Goal: Transaction & Acquisition: Download file/media

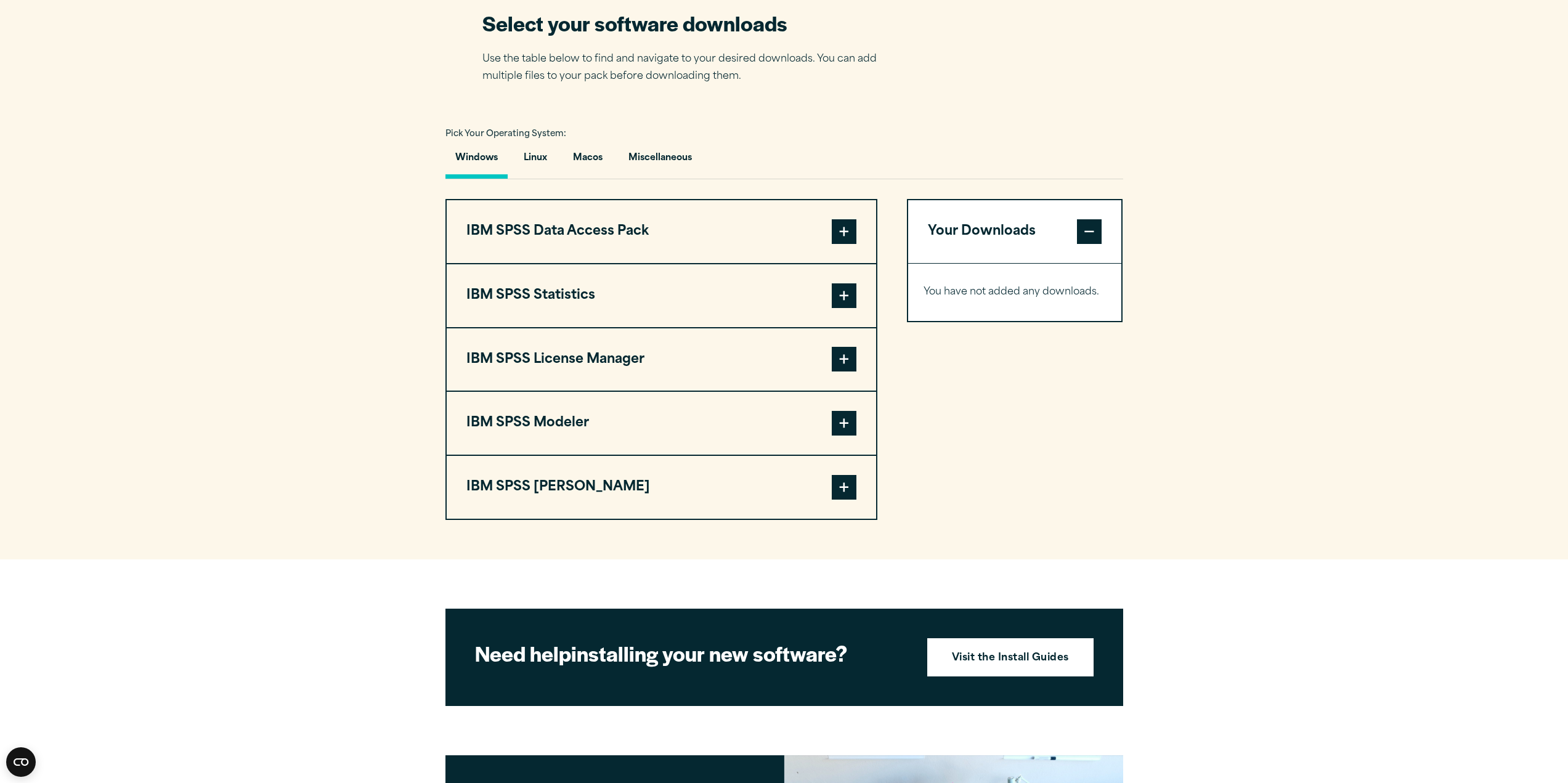
scroll to position [862, 0]
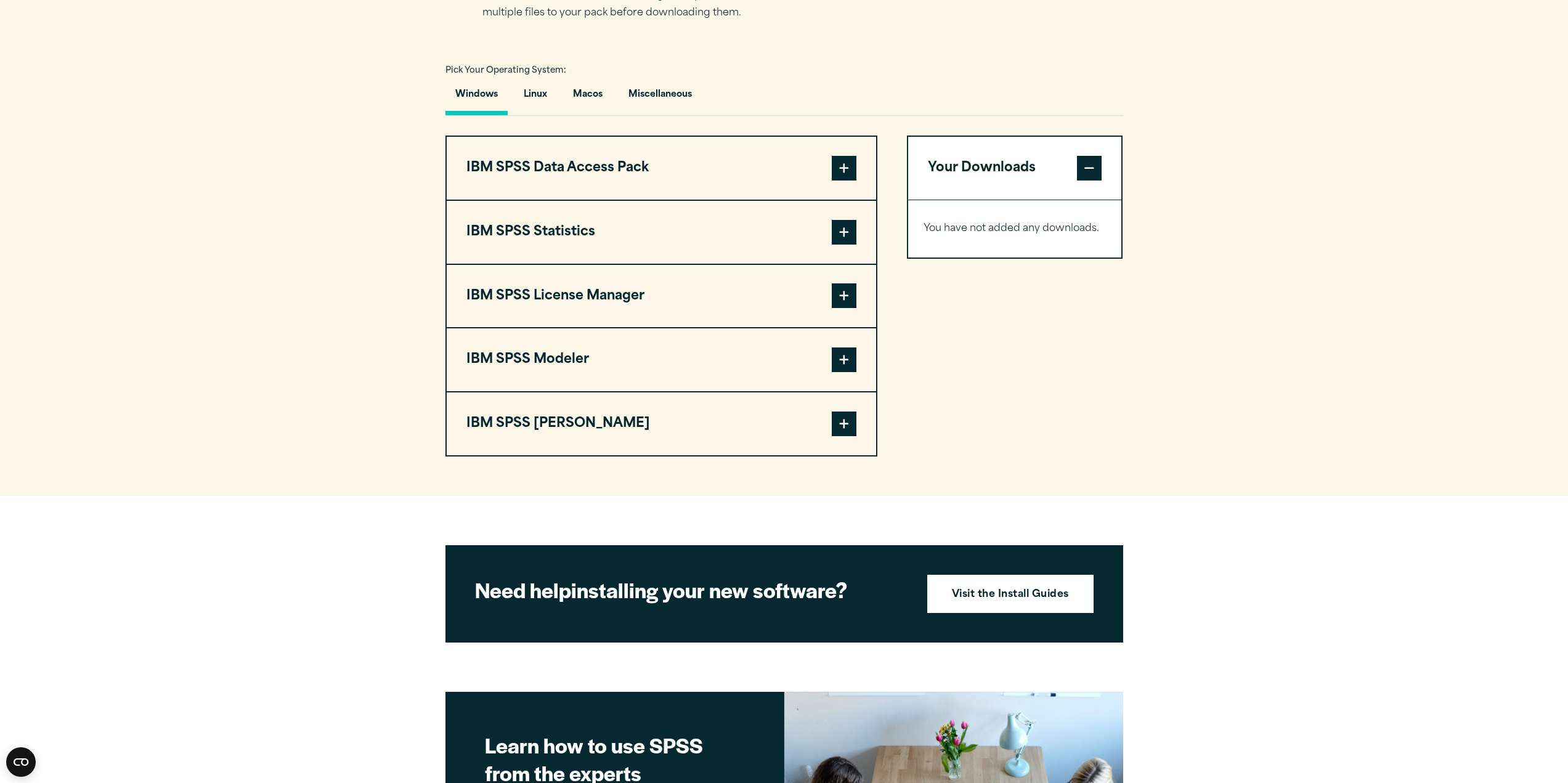
click at [838, 233] on span at bounding box center [844, 232] width 24 height 24
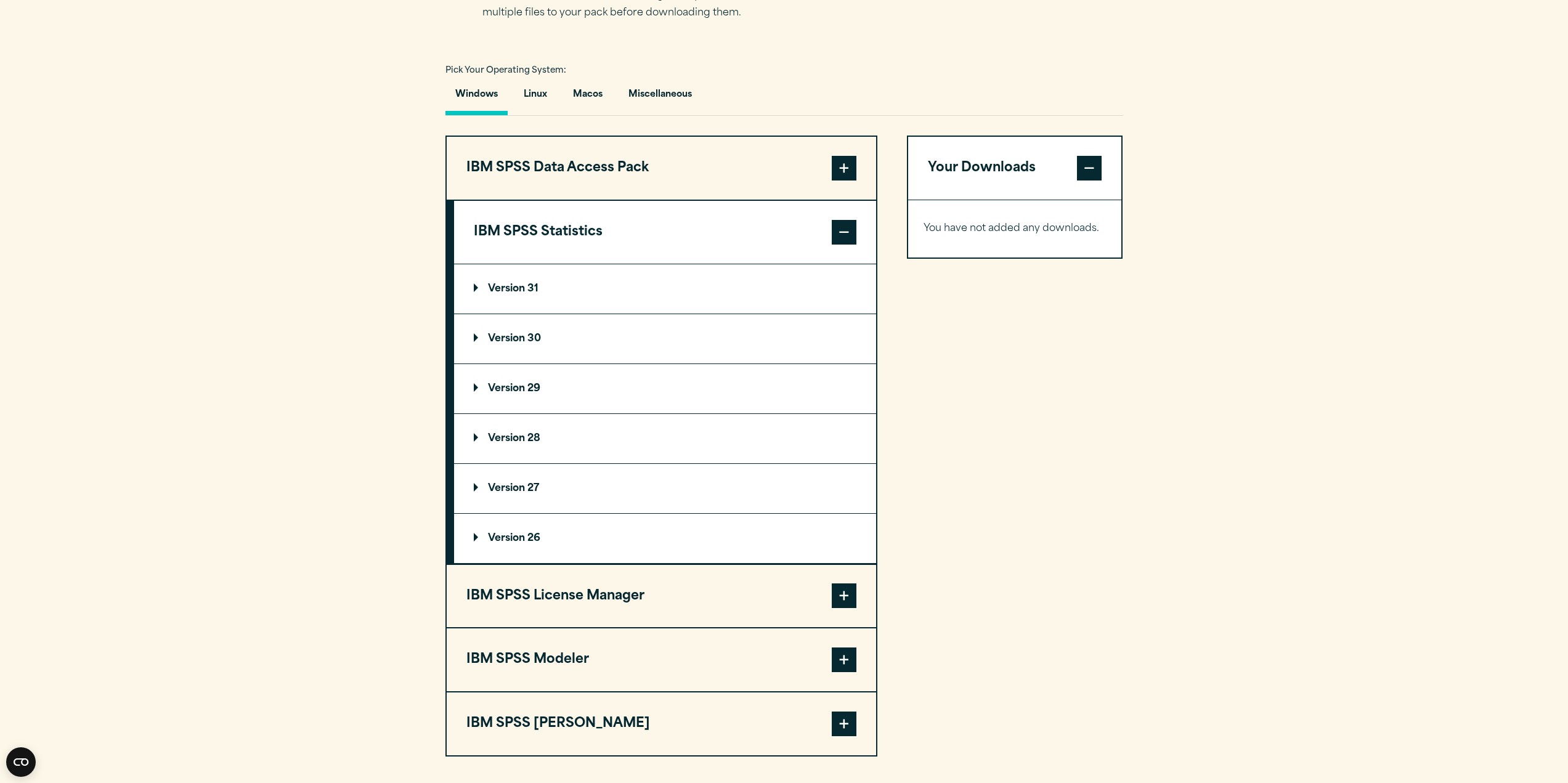
click at [838, 233] on span at bounding box center [844, 232] width 24 height 24
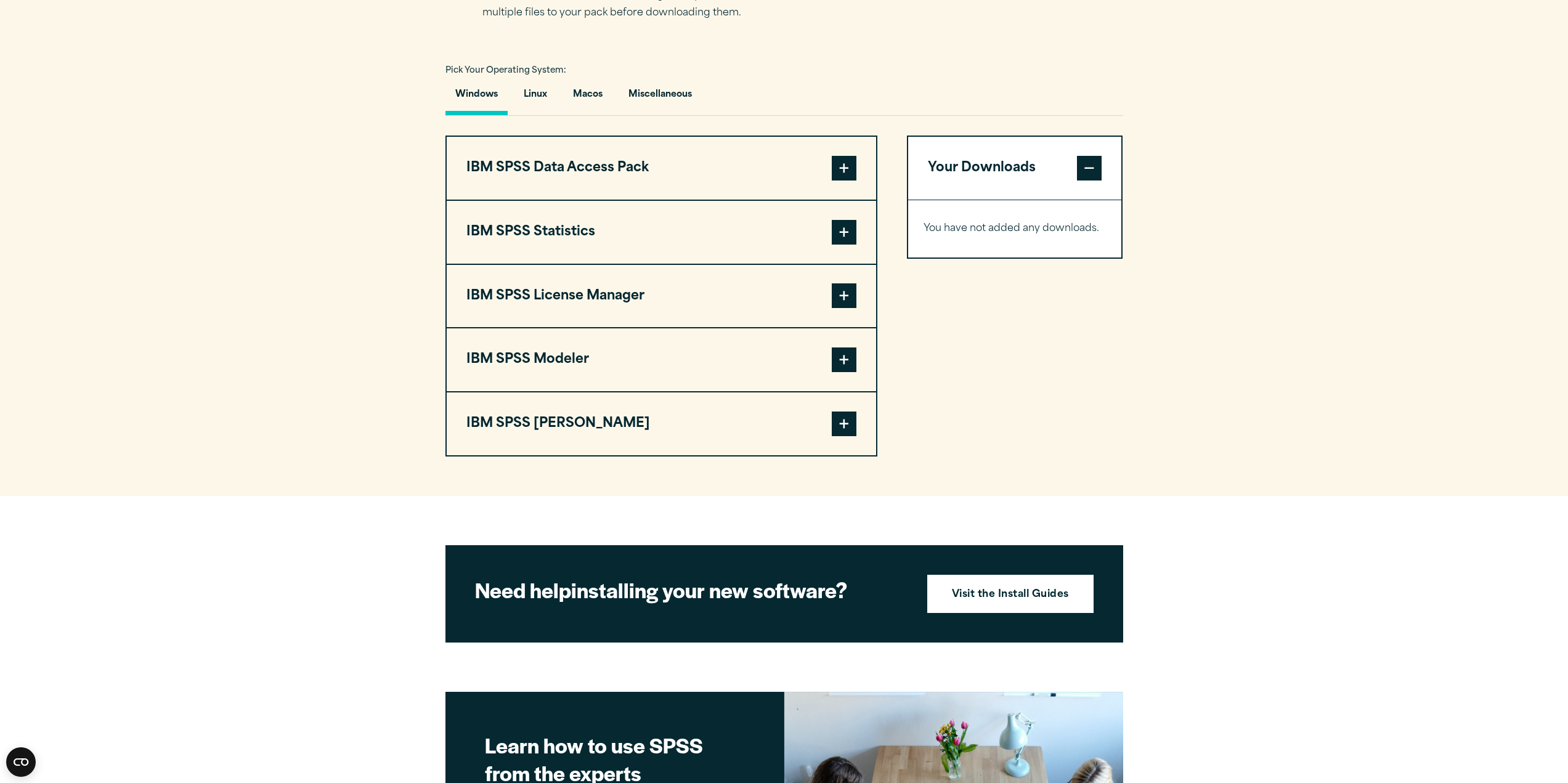
click at [843, 149] on button "IBM SPSS Data Access Pack" at bounding box center [661, 168] width 429 height 63
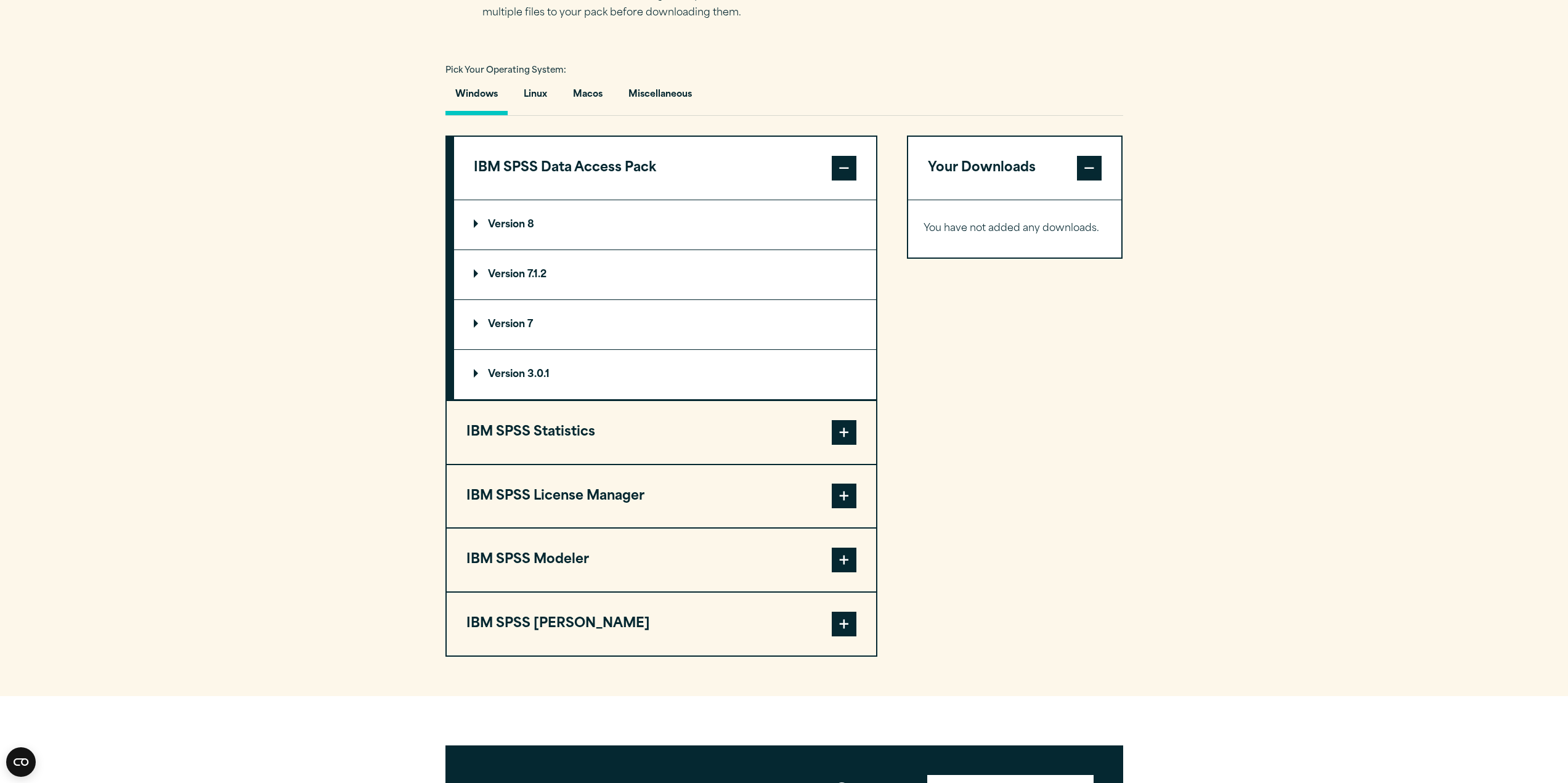
click at [841, 158] on span at bounding box center [844, 168] width 24 height 24
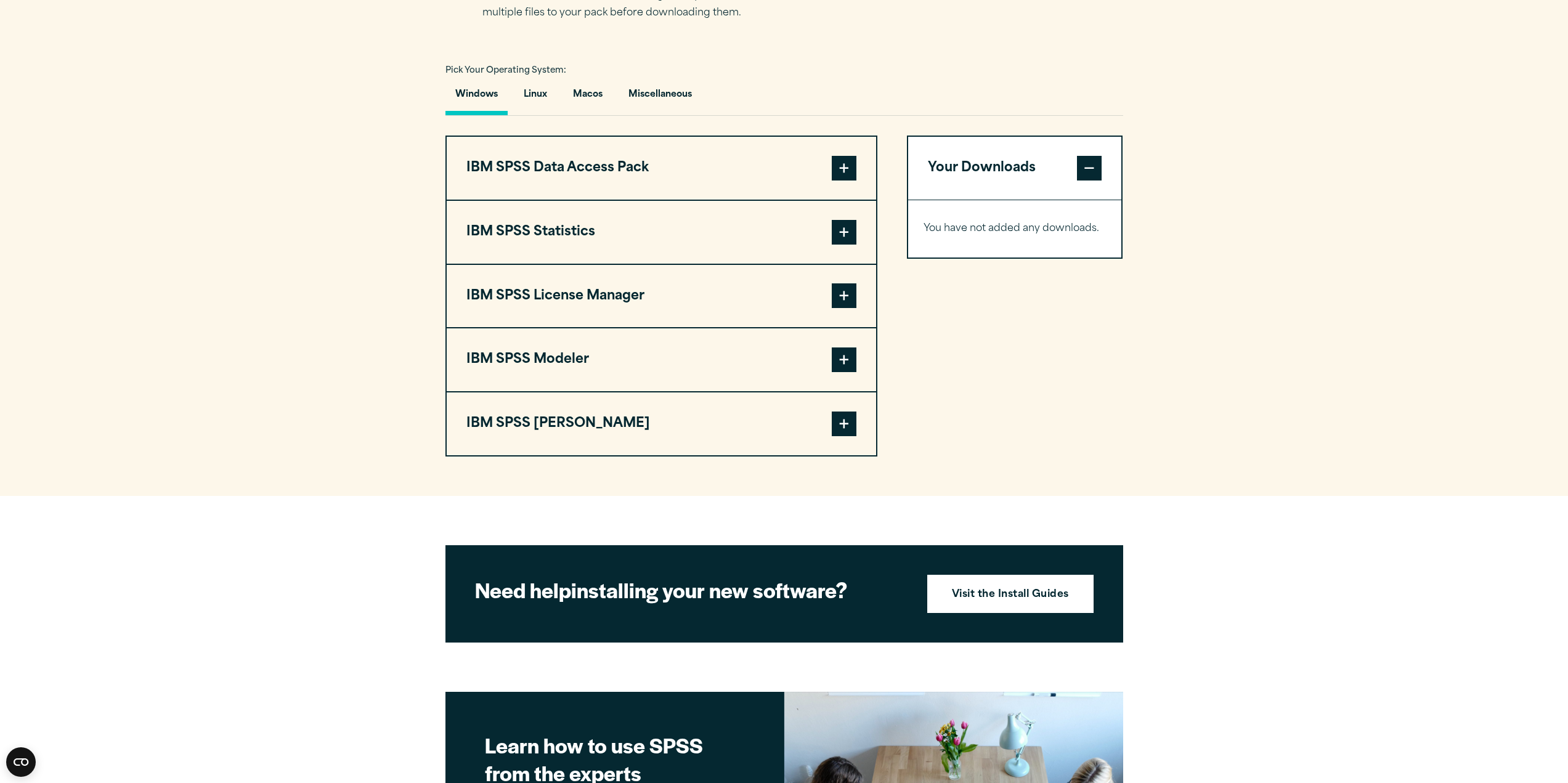
click at [844, 235] on span at bounding box center [844, 232] width 24 height 24
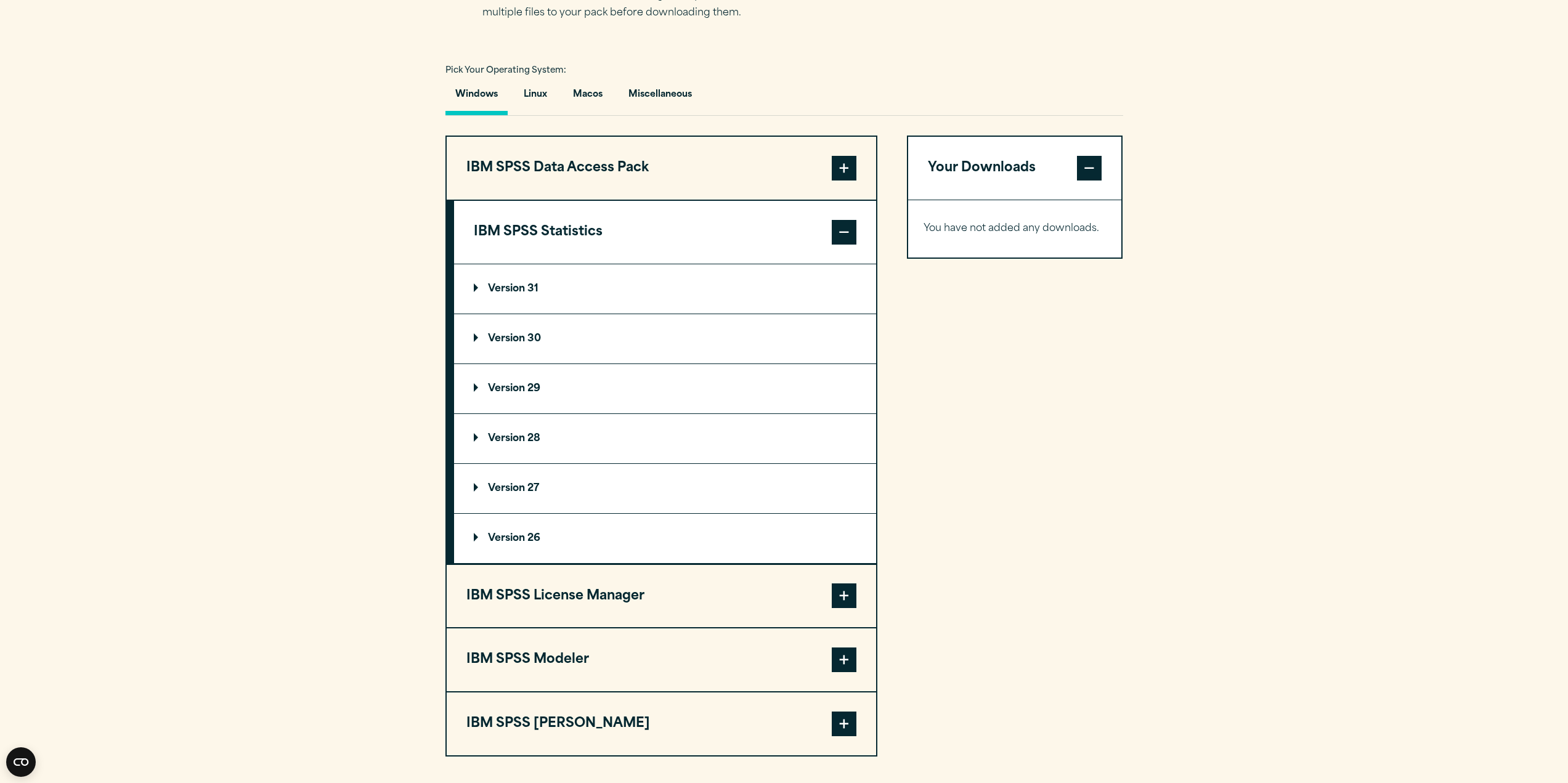
click at [484, 383] on summary "Version 29" at bounding box center [665, 388] width 422 height 49
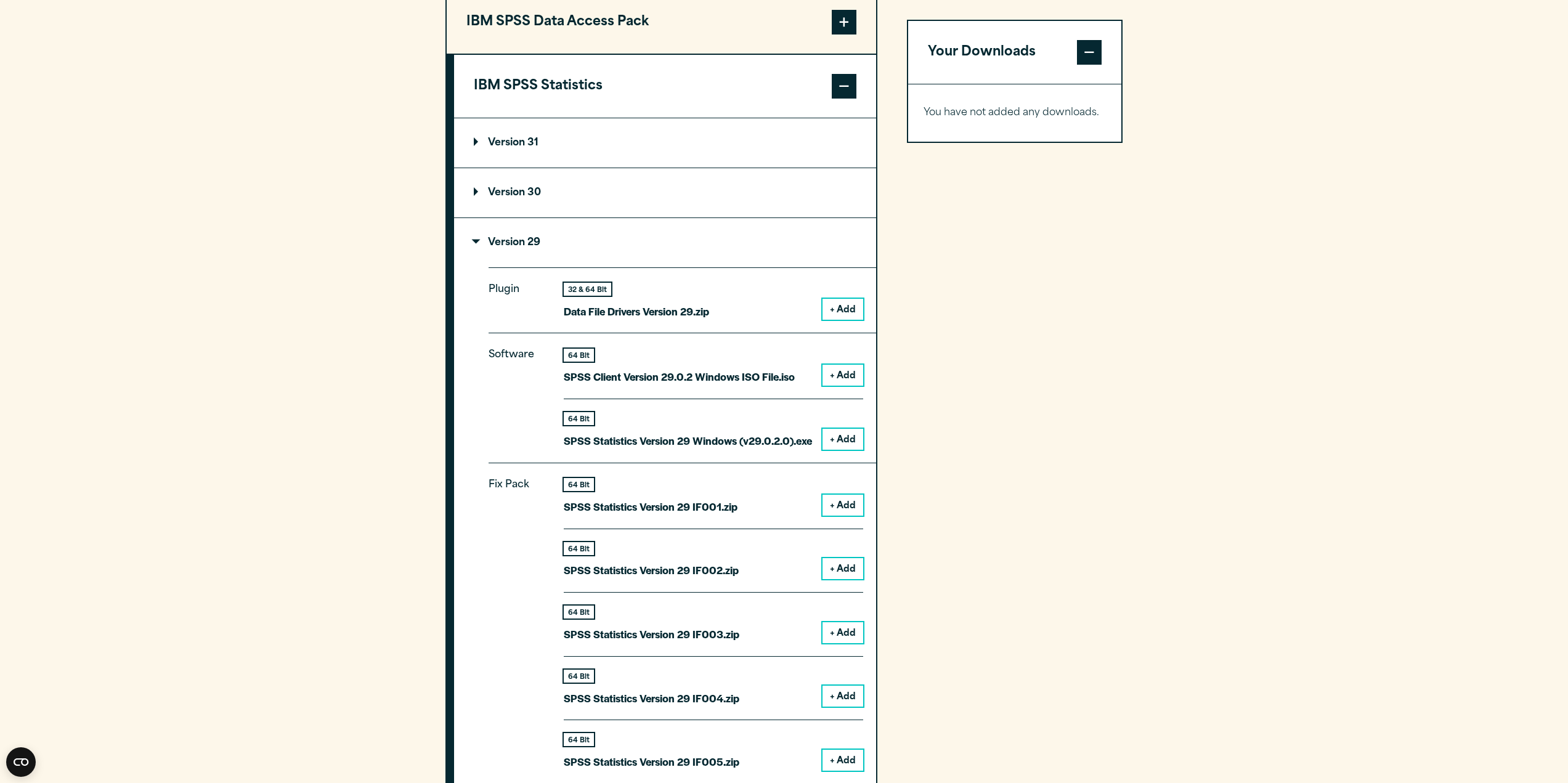
scroll to position [1048, 0]
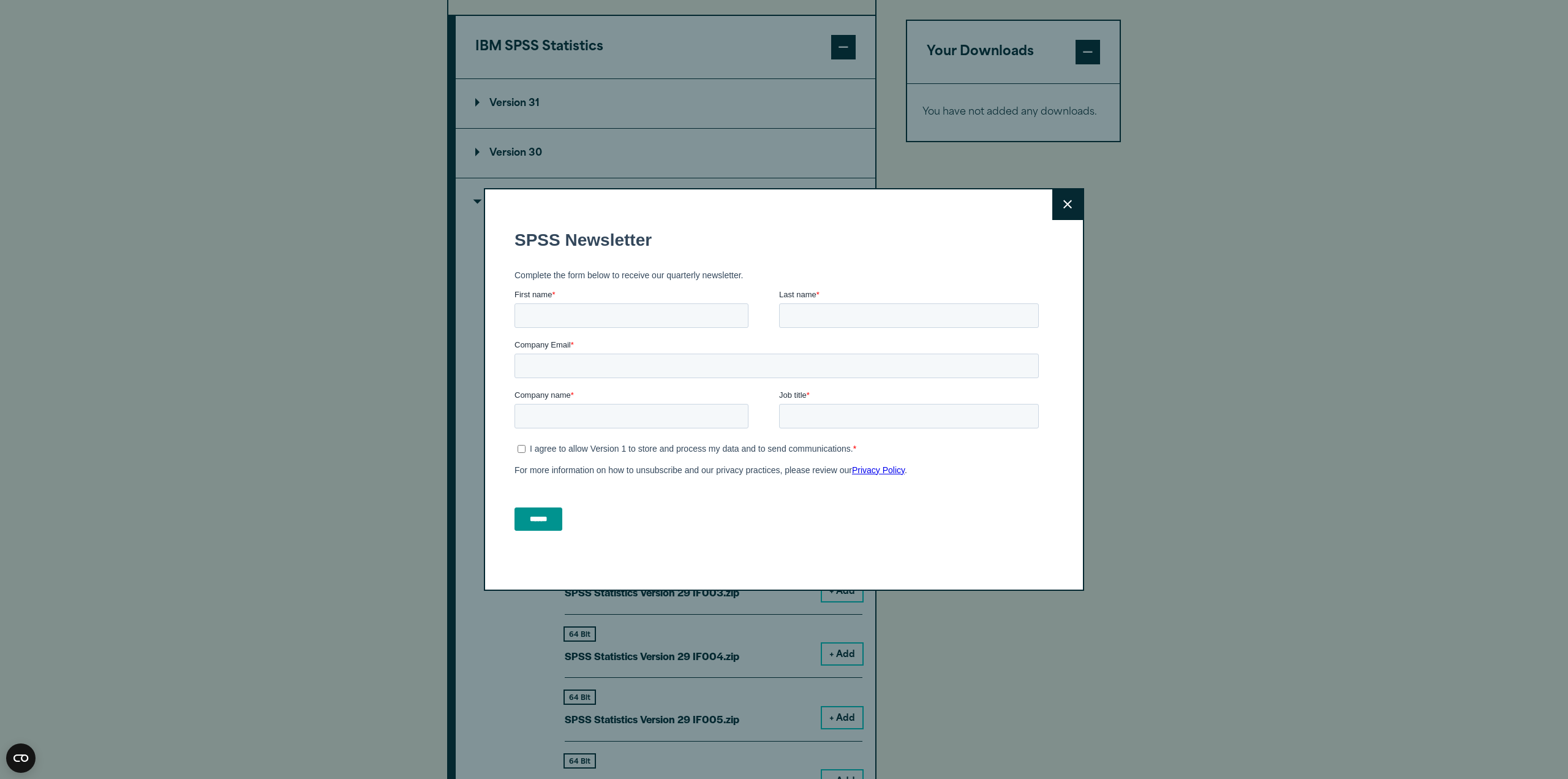
click at [836, 339] on fieldset "First name * Last name *" at bounding box center [779, 313] width 529 height 50
click at [1076, 199] on button "Close" at bounding box center [1068, 205] width 31 height 31
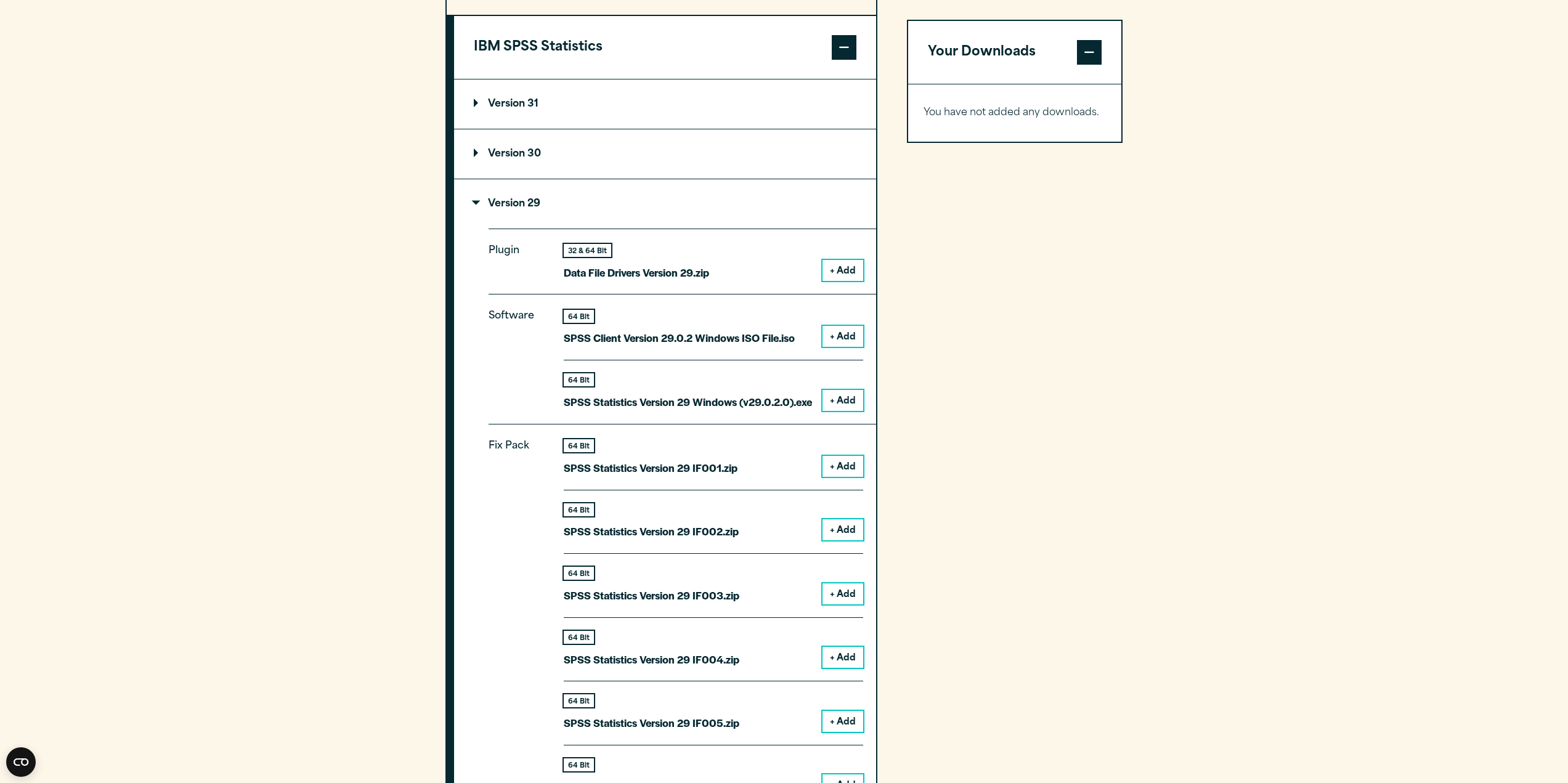
click at [857, 392] on button "+ Add" at bounding box center [843, 400] width 40 height 21
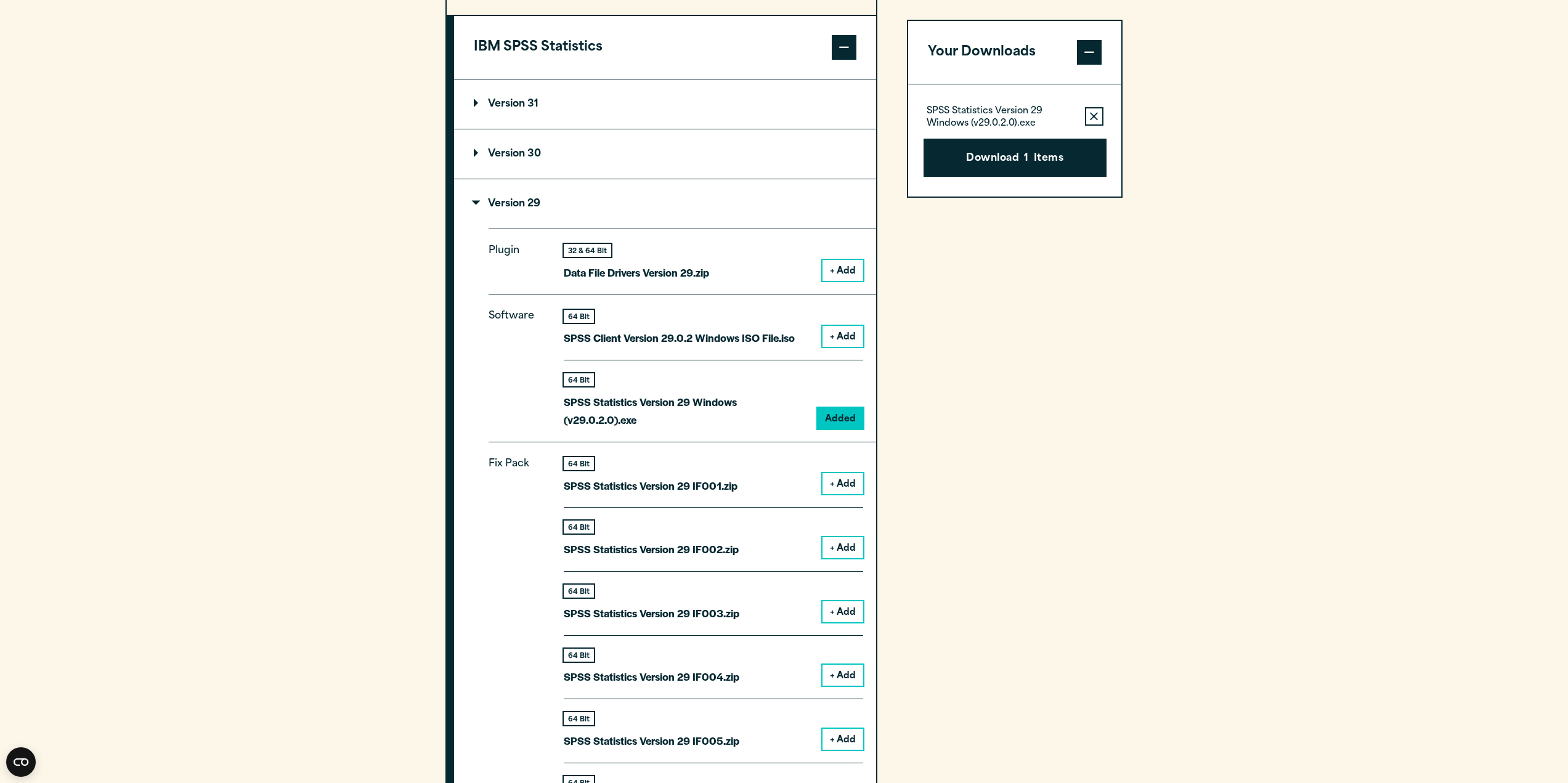
click at [830, 326] on div "64 Bit SPSS Client Version 29.0.2 Windows ISO File.iso + Add" at bounding box center [713, 335] width 299 height 51
click at [832, 330] on button "+ Add" at bounding box center [843, 336] width 40 height 21
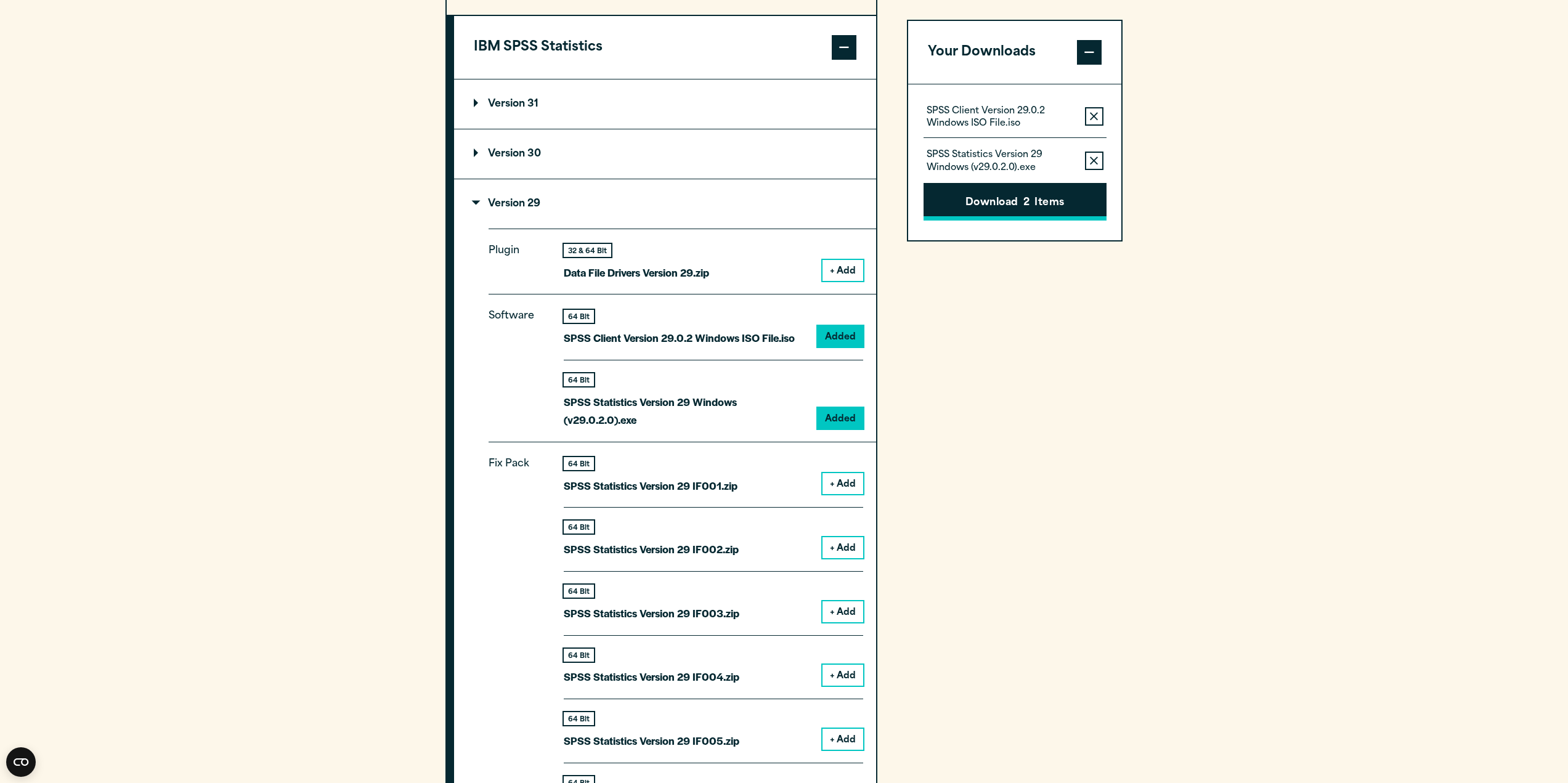
click at [996, 191] on button "Download 2 Items" at bounding box center [1015, 202] width 183 height 38
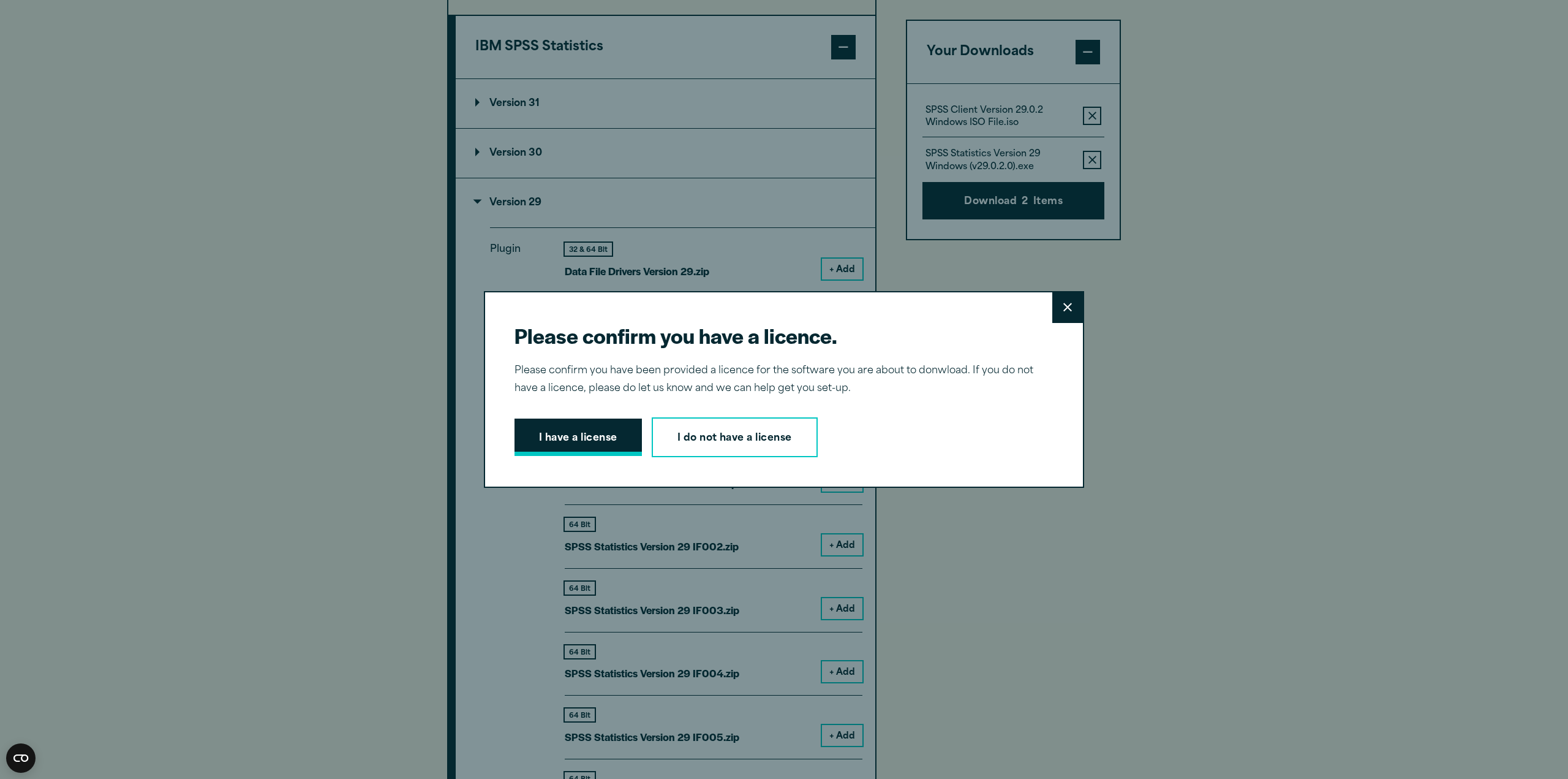
click at [539, 446] on button "I have a license" at bounding box center [579, 438] width 127 height 38
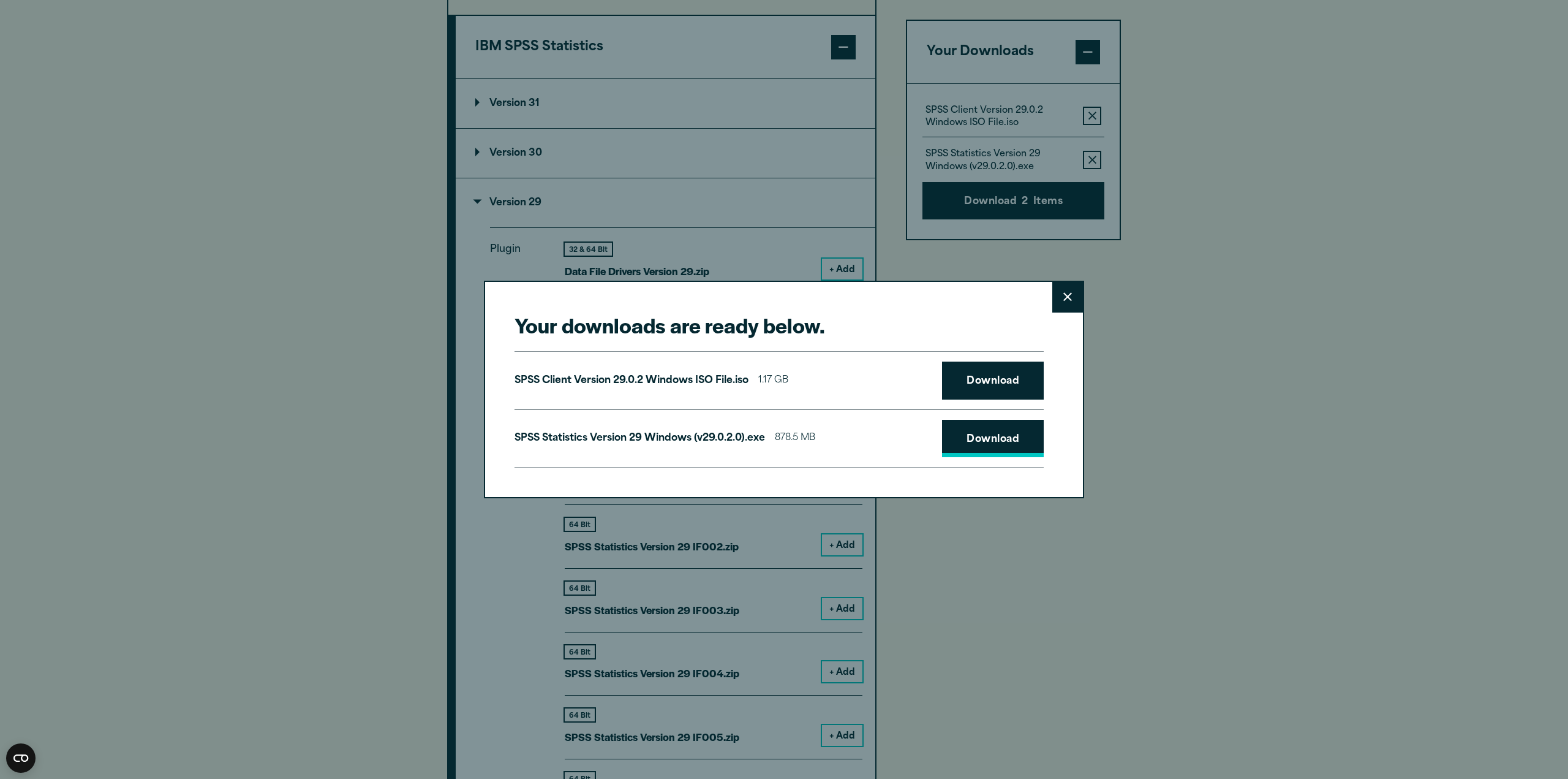
click at [959, 440] on link "Download" at bounding box center [993, 439] width 102 height 38
click at [986, 380] on link "Download" at bounding box center [993, 381] width 102 height 38
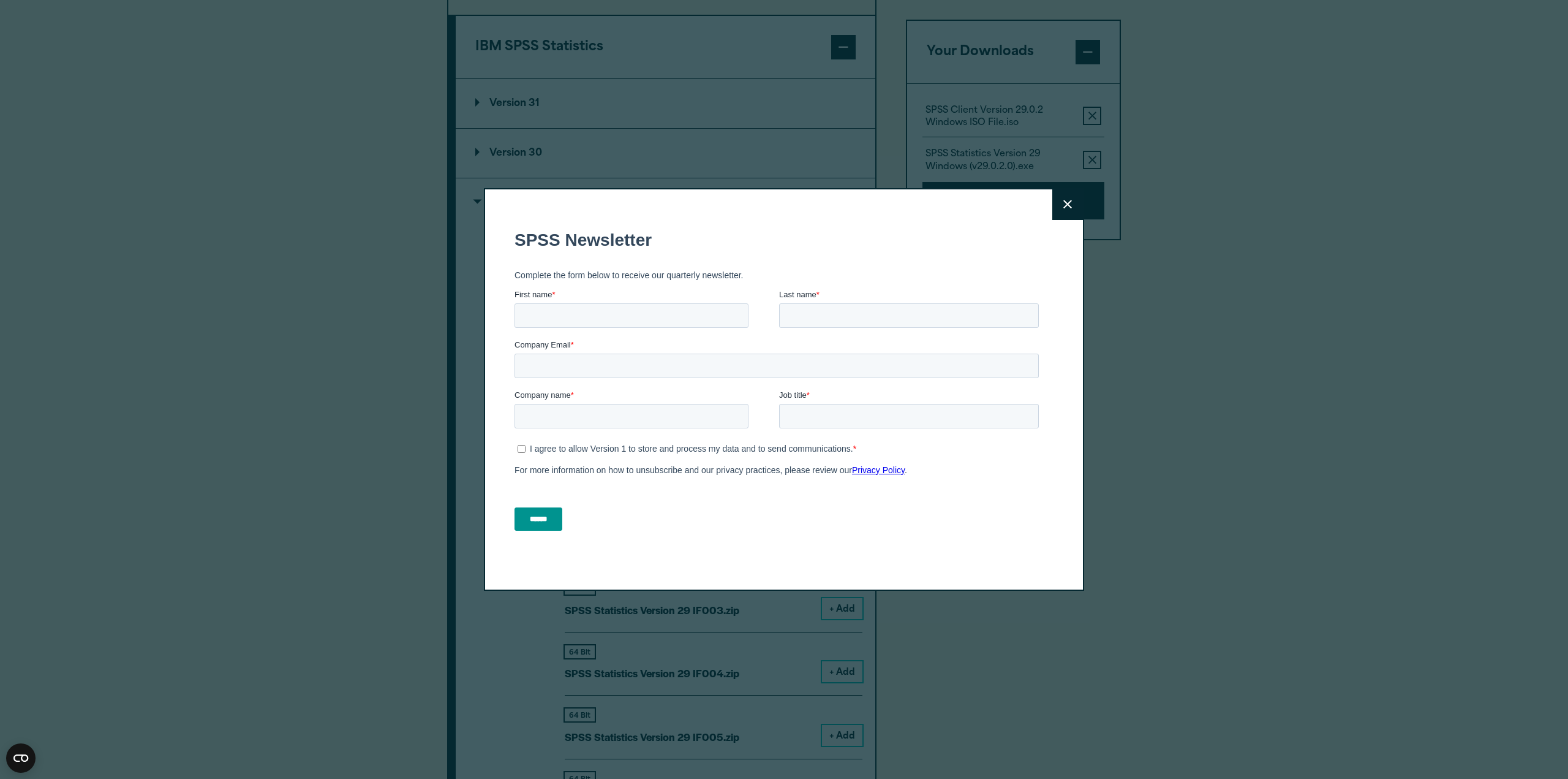
click at [1068, 212] on button "Close" at bounding box center [1068, 205] width 31 height 31
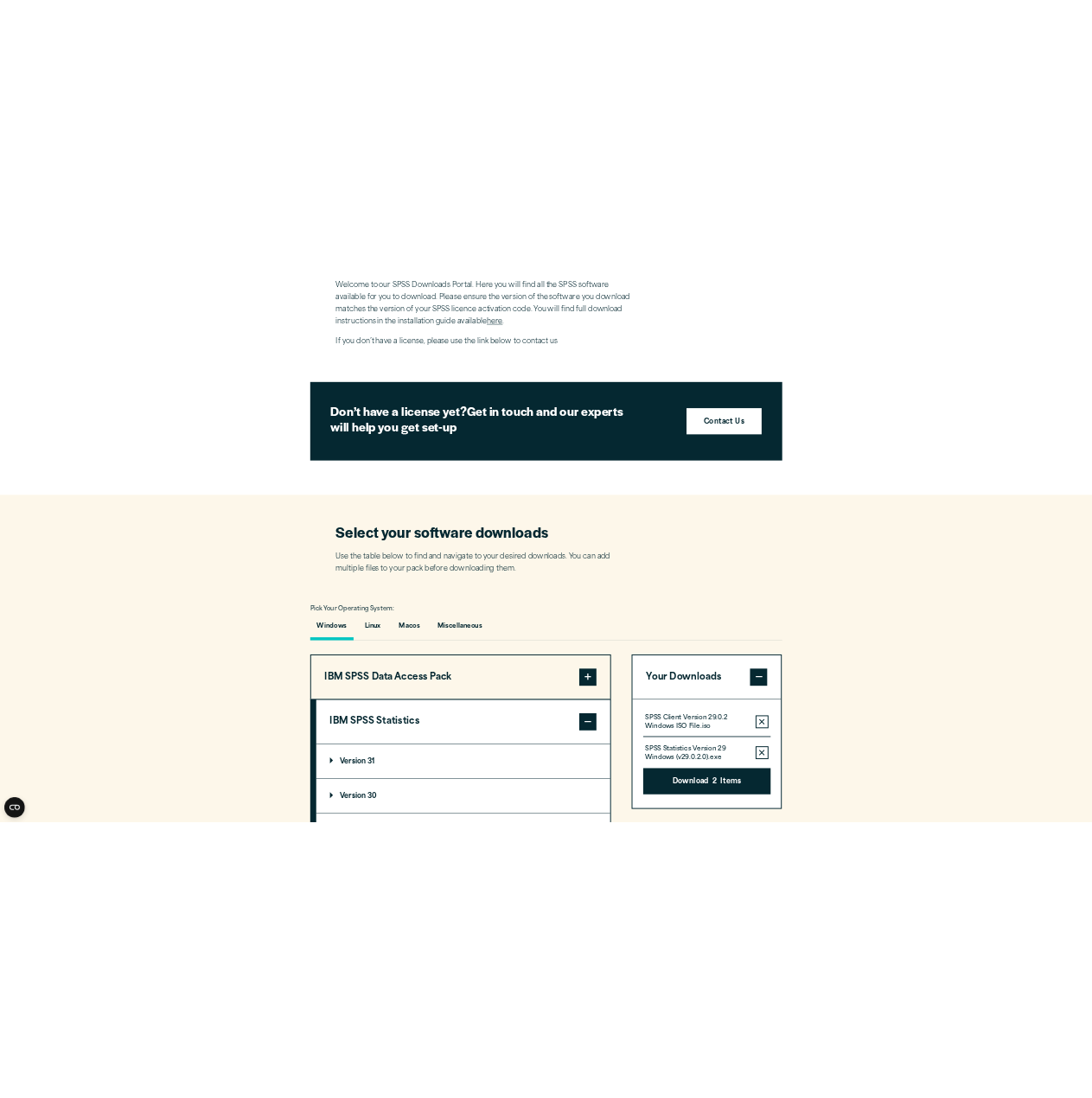
scroll to position [605, 0]
